Goal: Transaction & Acquisition: Purchase product/service

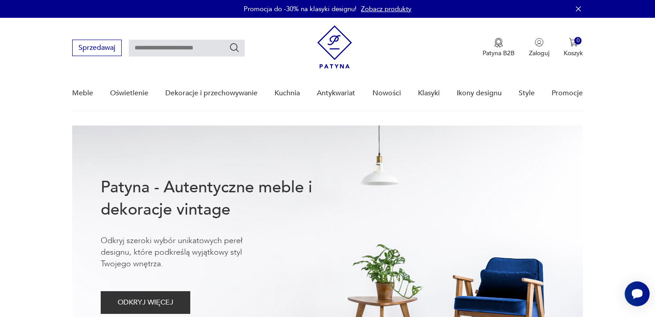
click at [378, 8] on link "Zobacz produkty" at bounding box center [386, 8] width 50 height 9
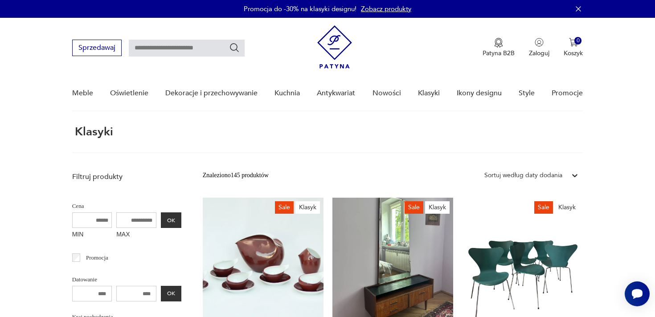
click at [327, 48] on img at bounding box center [334, 46] width 35 height 43
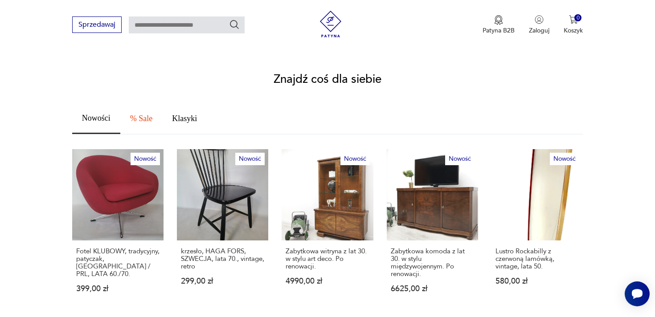
scroll to position [450, 0]
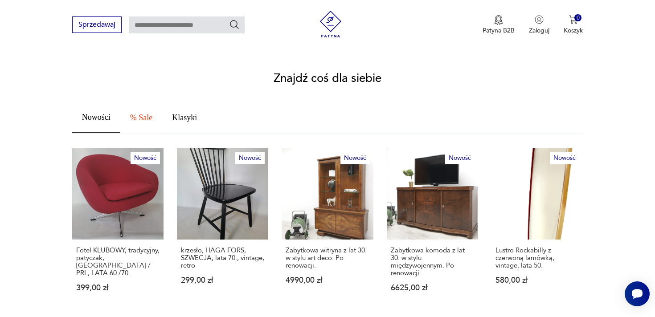
click at [143, 114] on span "% Sale" at bounding box center [141, 118] width 22 height 8
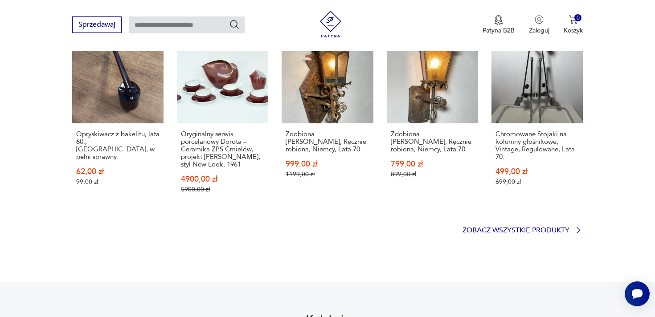
click at [534, 228] on p "Zobacz wszystkie produkty" at bounding box center [515, 231] width 107 height 6
